Goal: Navigation & Orientation: Find specific page/section

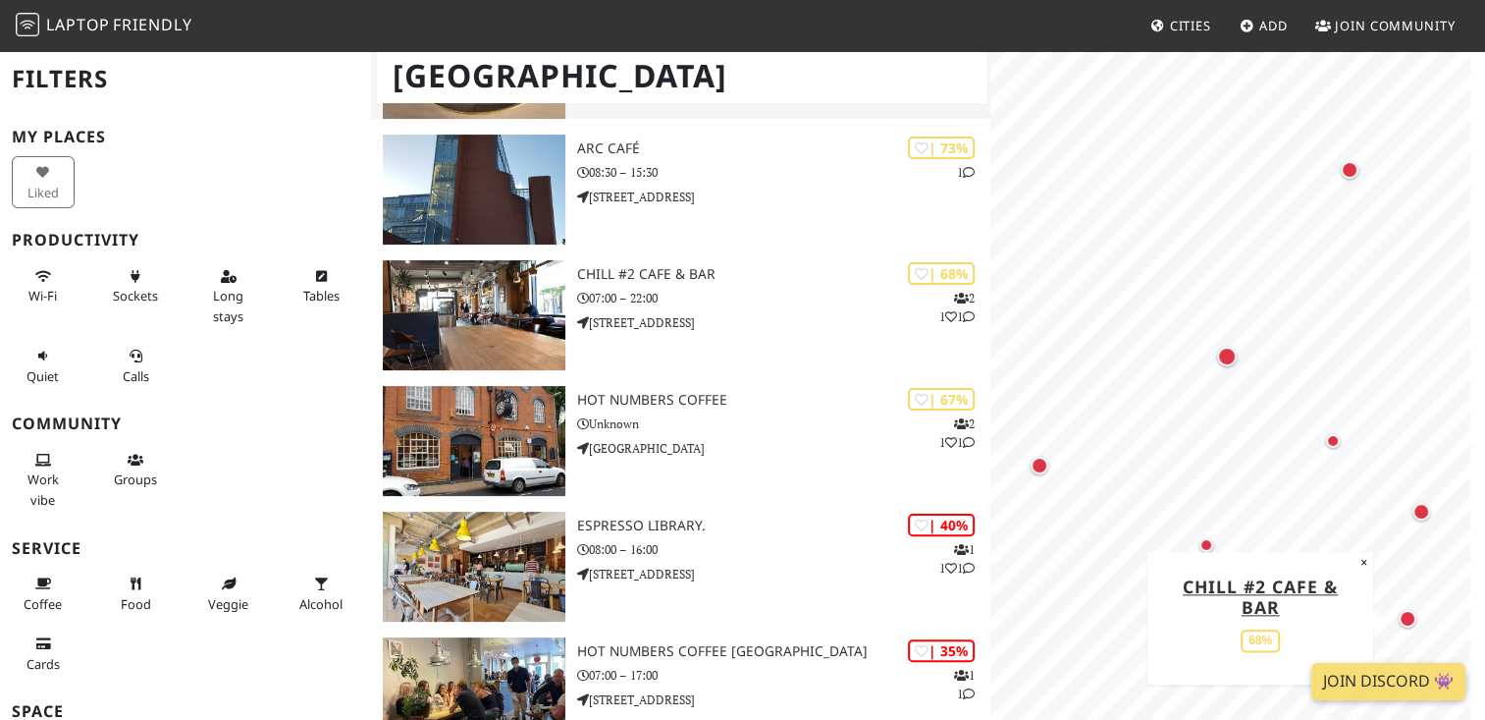
scroll to position [419, 0]
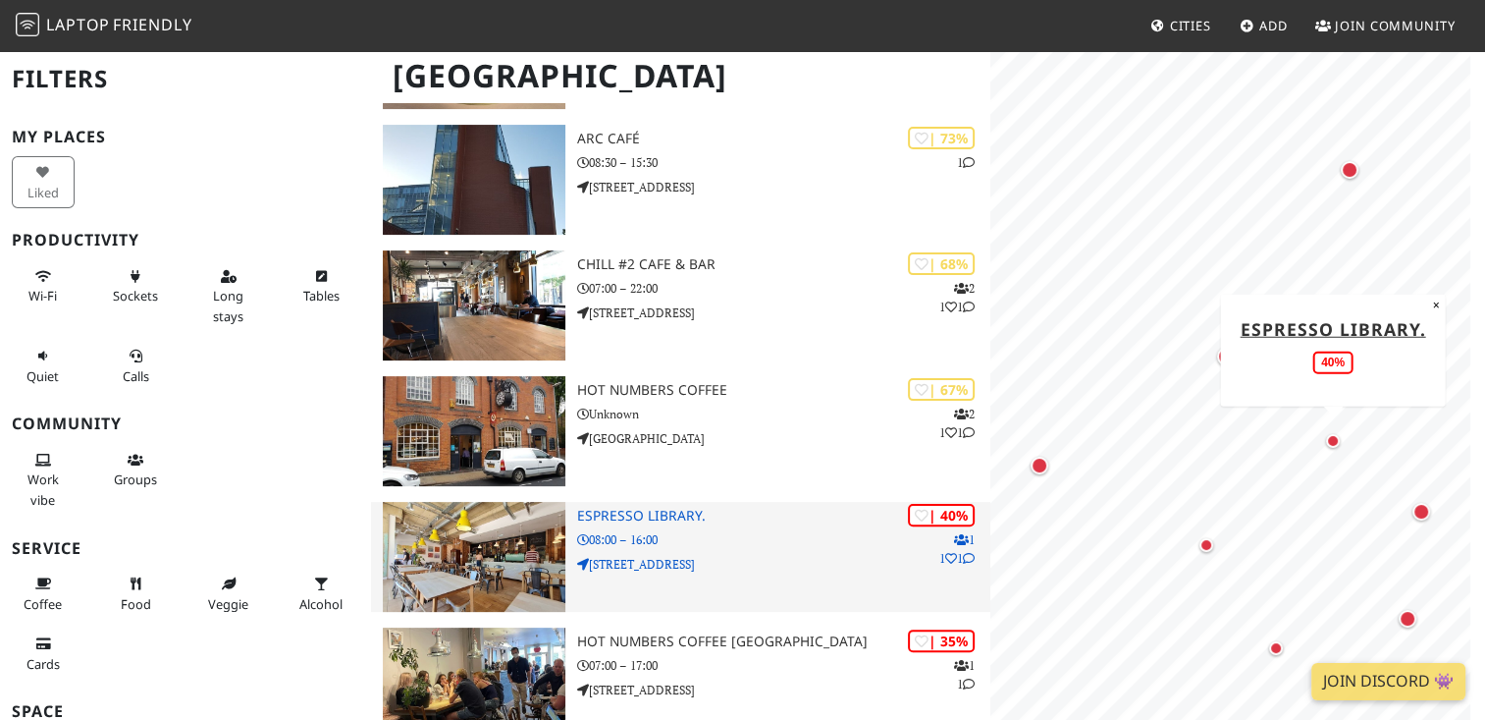
click at [680, 508] on h3 "Espresso Library." at bounding box center [783, 515] width 412 height 17
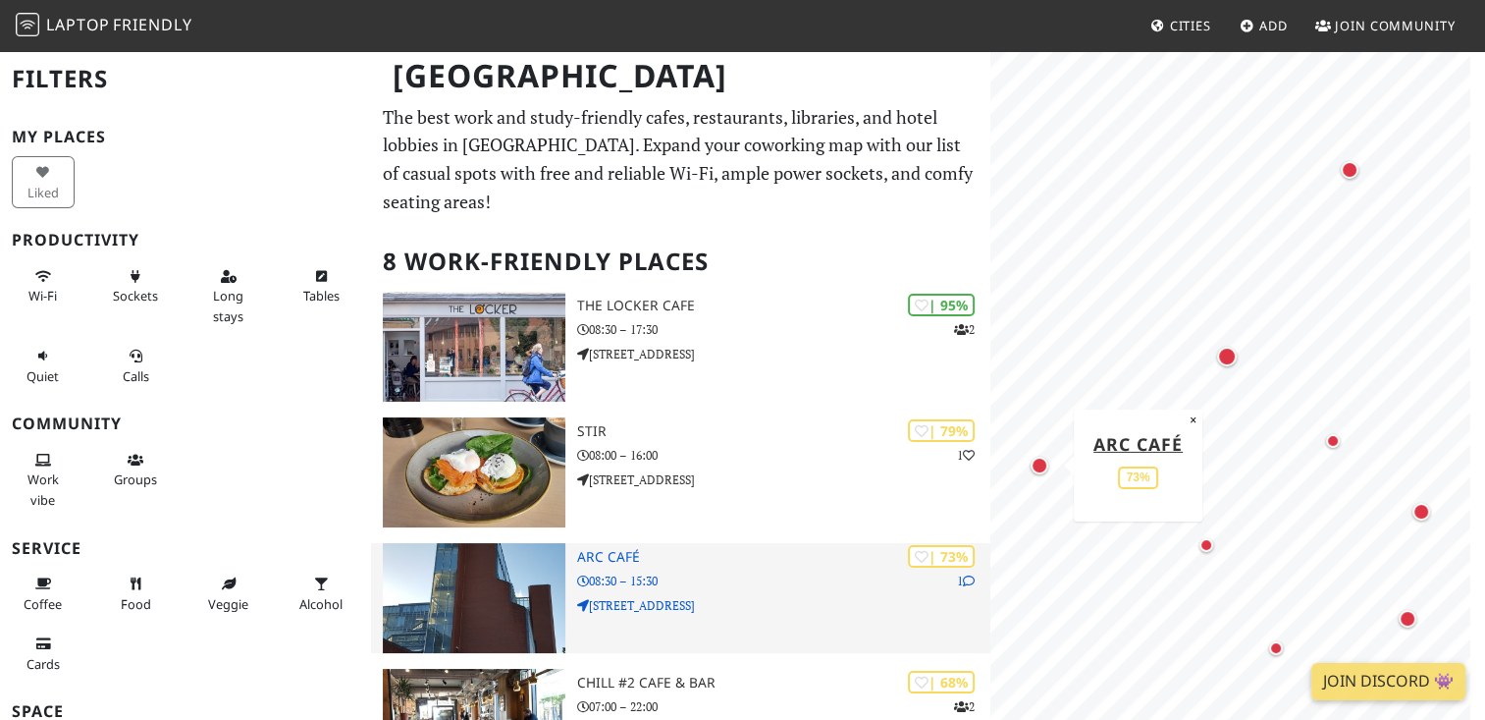
scroll to position [6, 0]
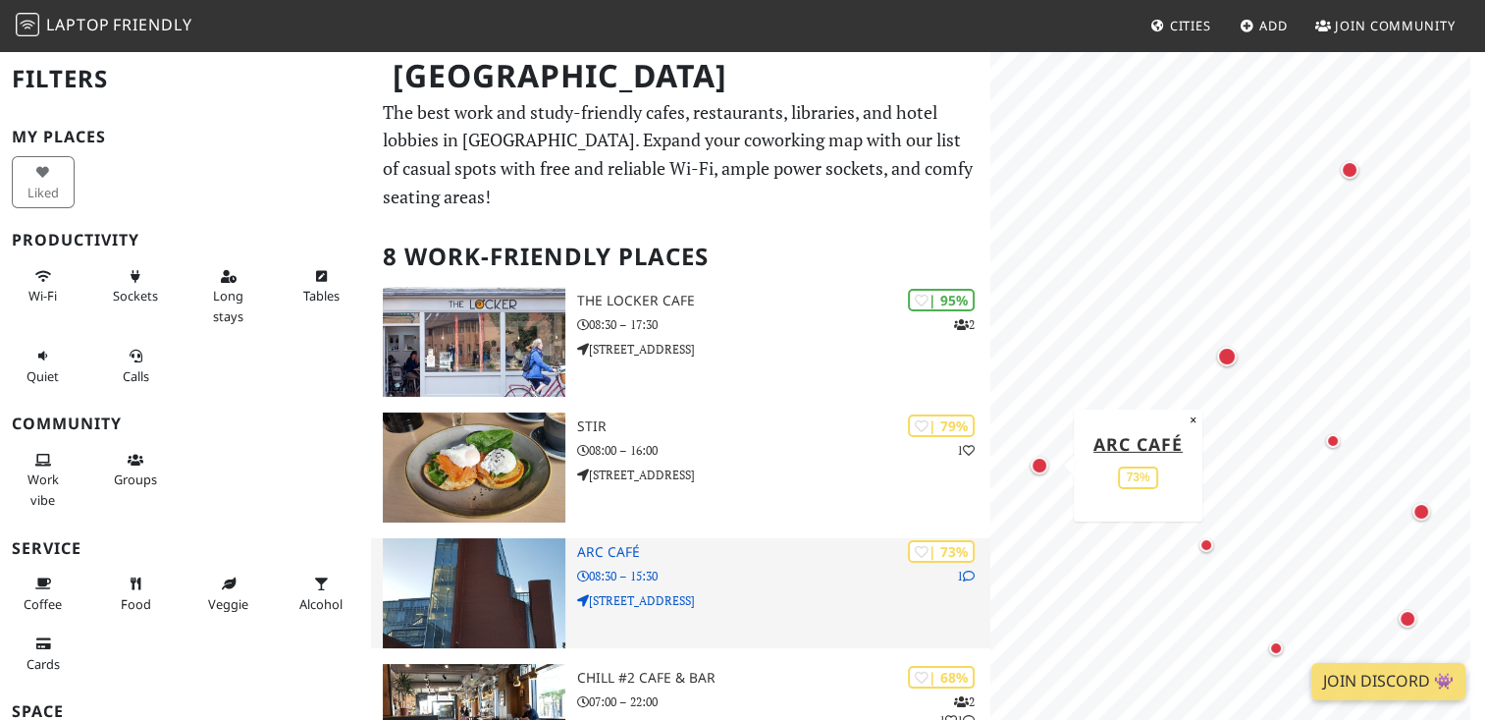
click at [637, 553] on h3 "ARC Café" at bounding box center [783, 552] width 412 height 17
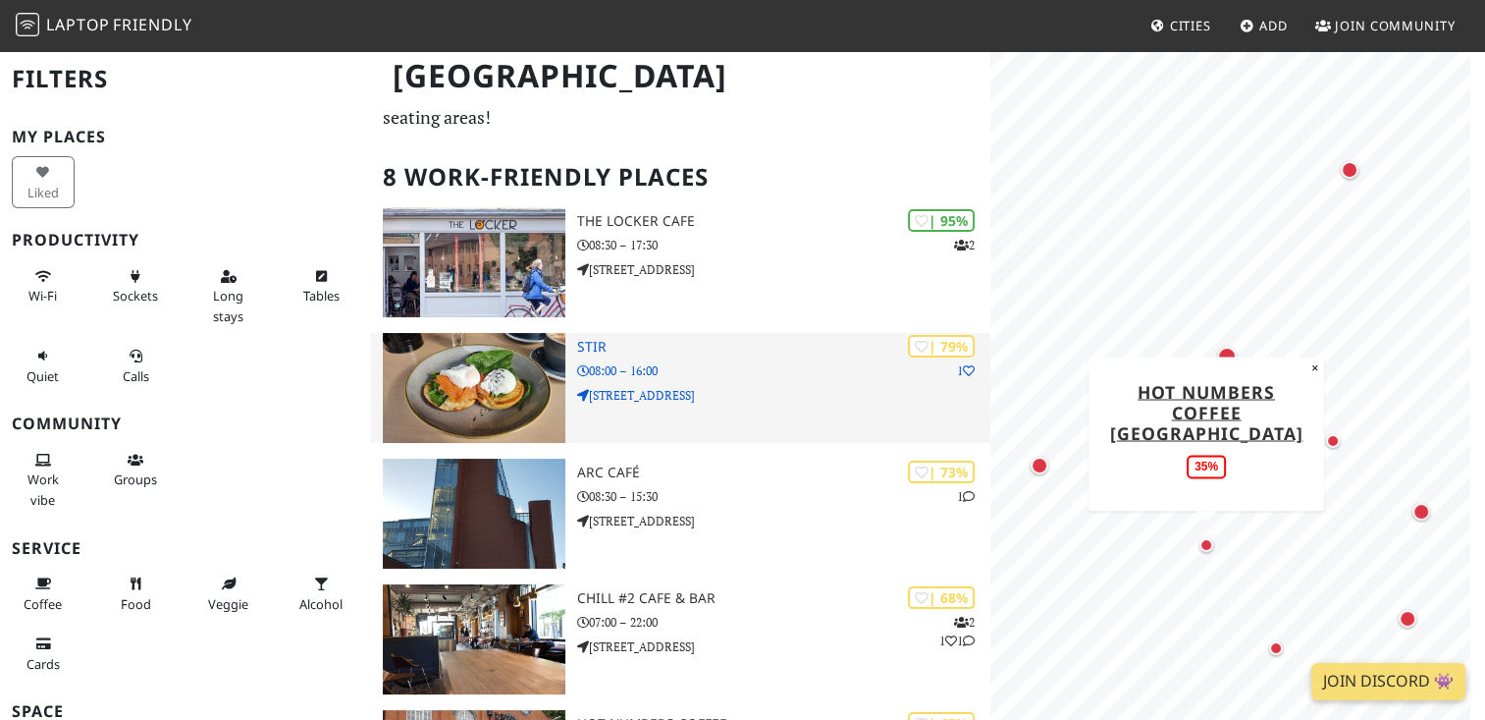
scroll to position [0, 0]
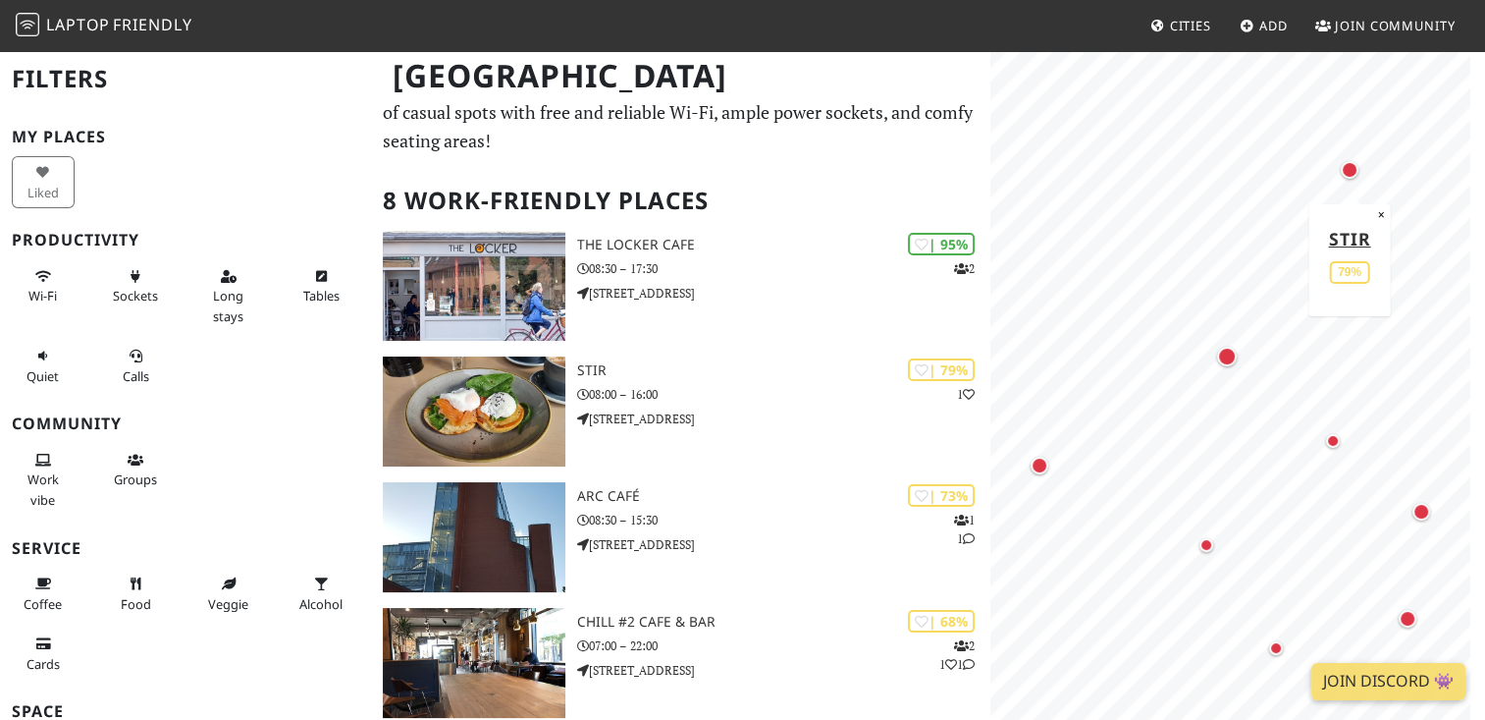
scroll to position [64, 0]
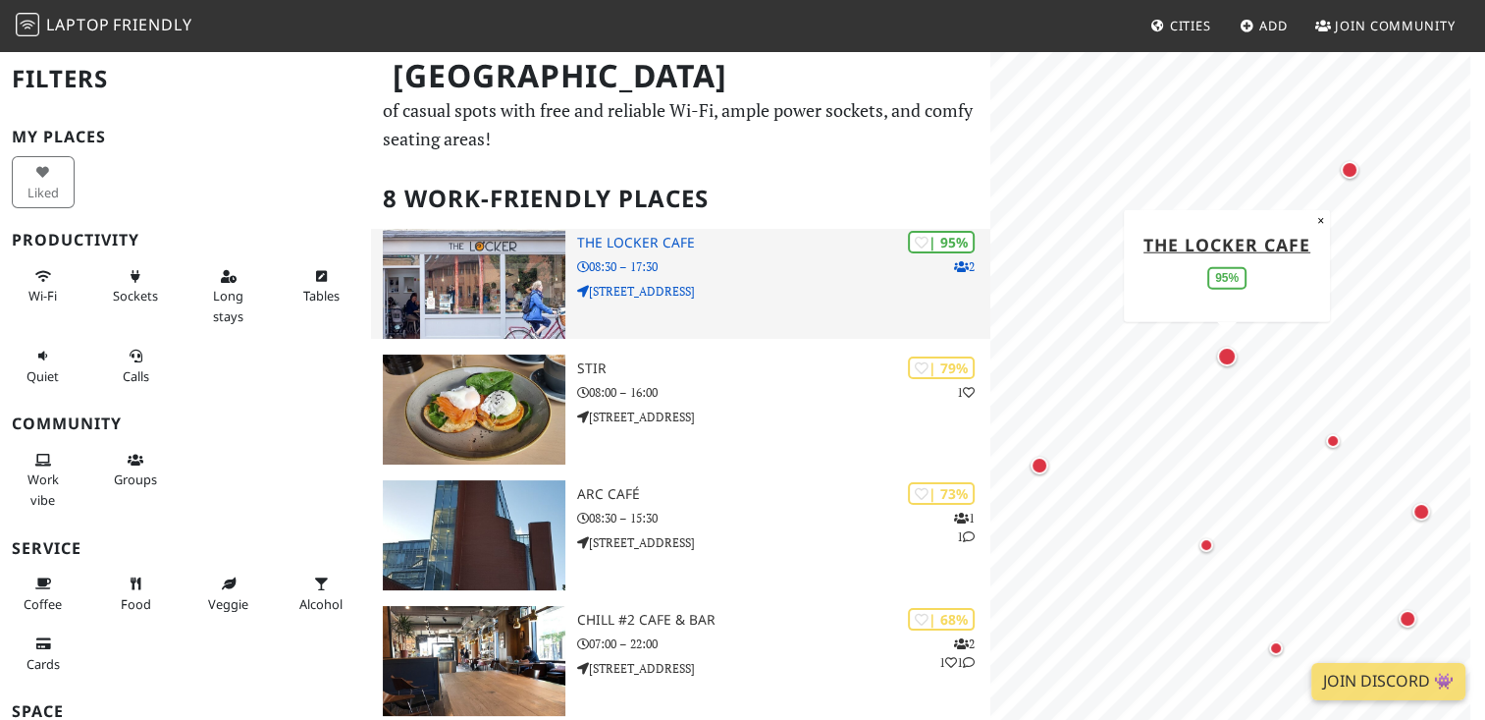
click at [715, 316] on div "| 95% 2 The Locker Cafe 08:30 – 17:30 54 King Street" at bounding box center [783, 284] width 412 height 110
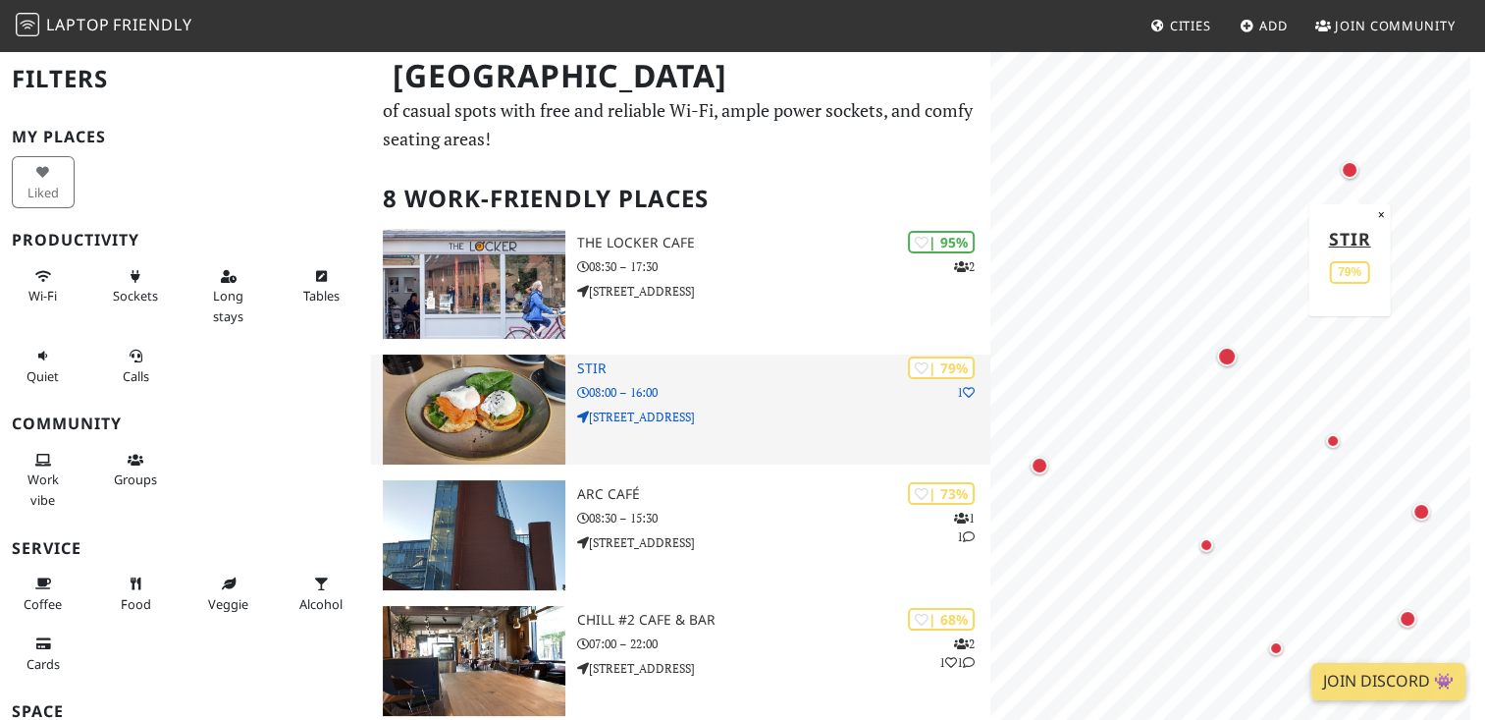
click at [742, 383] on p "08:00 – 16:00" at bounding box center [783, 392] width 412 height 19
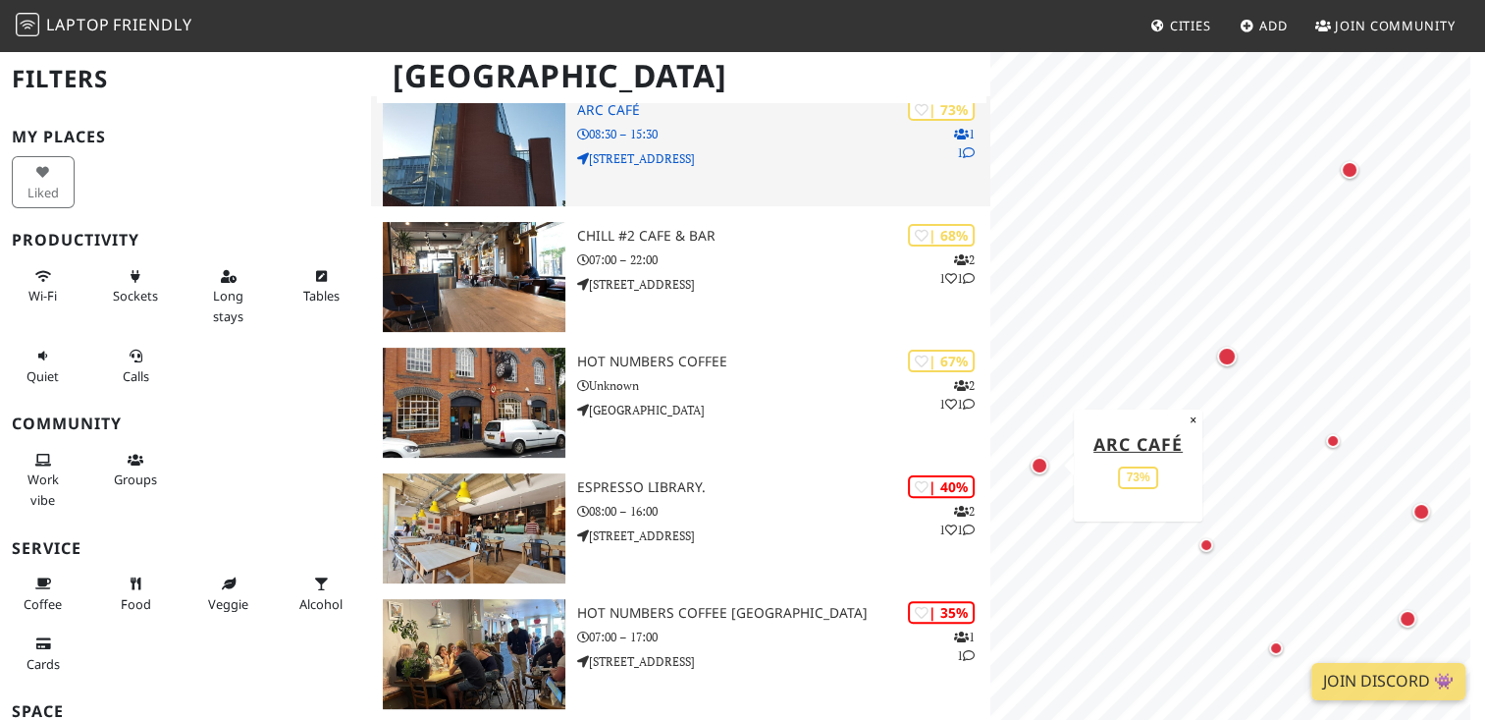
scroll to position [703, 0]
